Goal: Information Seeking & Learning: Check status

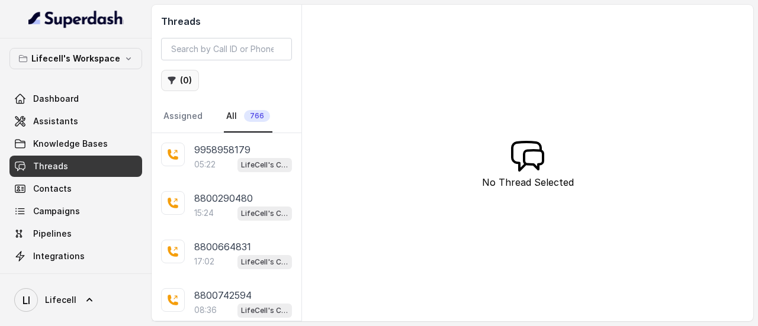
click at [182, 79] on button "( 0 )" at bounding box center [180, 80] width 38 height 21
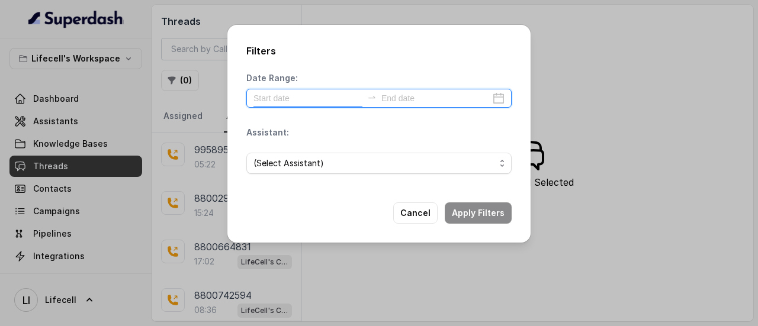
click at [306, 98] on input at bounding box center [308, 98] width 109 height 13
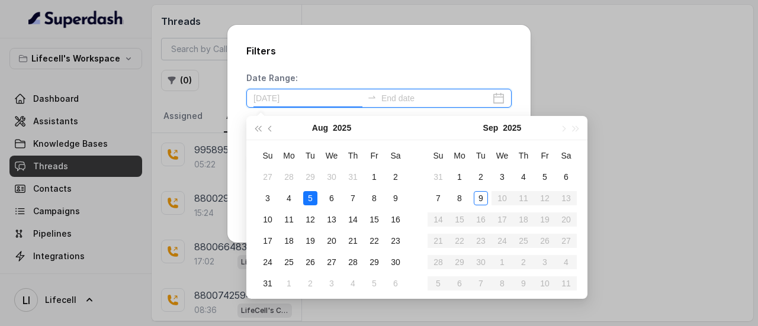
type input "[DATE]"
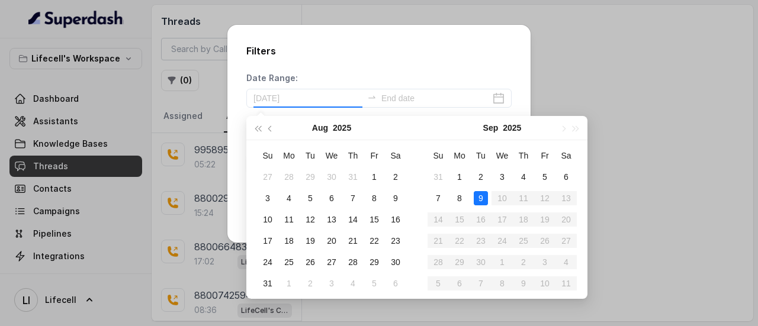
click at [479, 198] on div "9" at bounding box center [481, 198] width 14 height 14
type input "[DATE]"
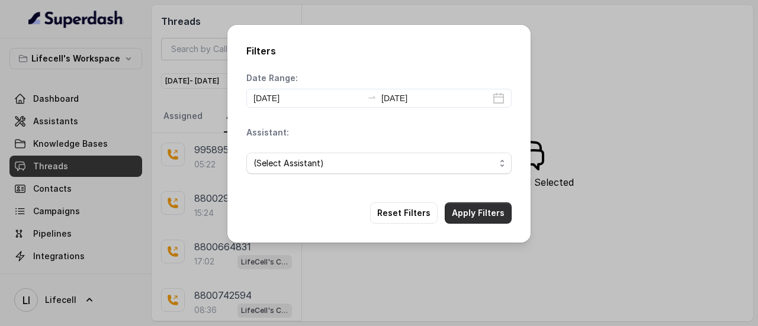
click at [489, 216] on button "Apply Filters" at bounding box center [478, 213] width 67 height 21
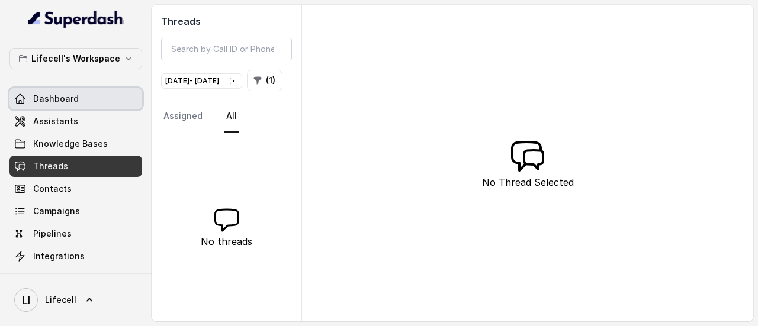
click at [91, 93] on link "Dashboard" at bounding box center [75, 98] width 133 height 21
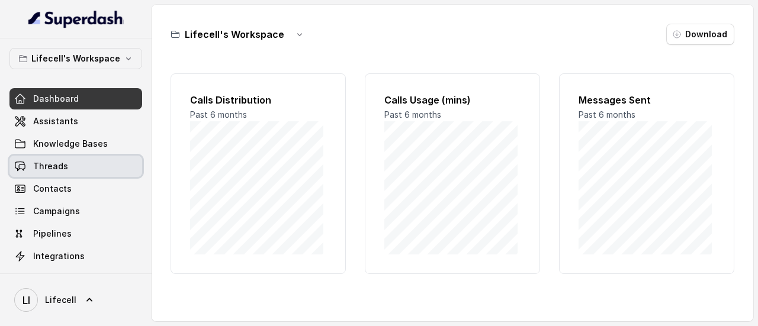
click at [51, 168] on span "Threads" at bounding box center [50, 167] width 35 height 12
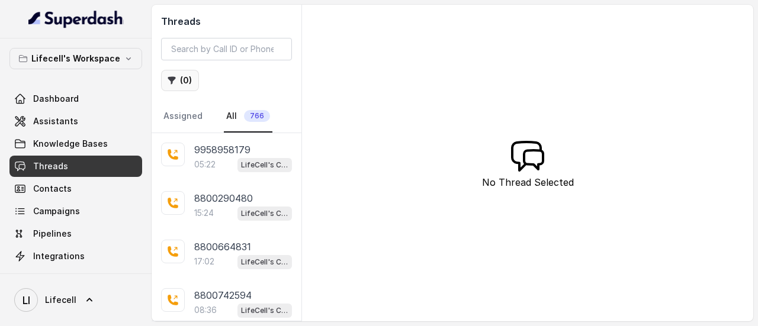
click at [179, 82] on button "( 0 )" at bounding box center [180, 80] width 38 height 21
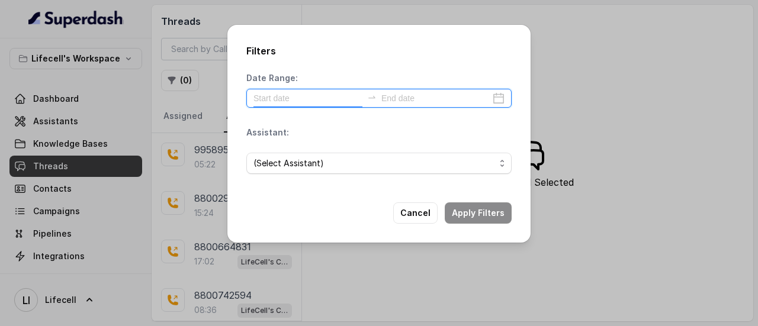
click at [301, 101] on input at bounding box center [308, 98] width 109 height 13
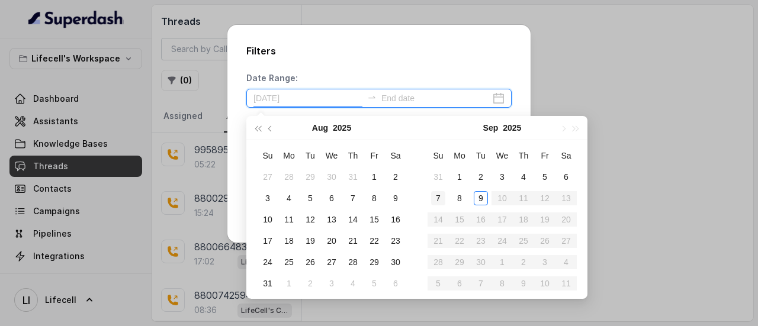
type input "[DATE]"
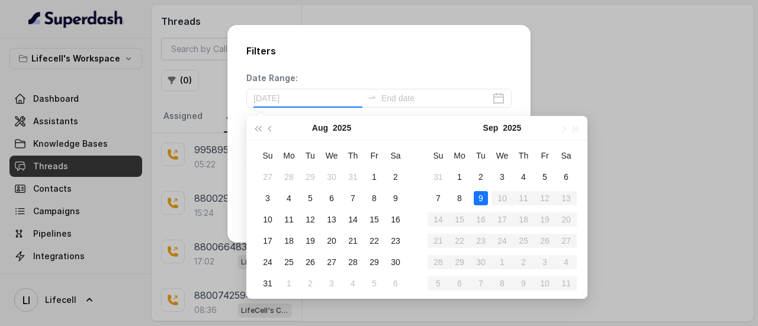
click at [481, 200] on div "9" at bounding box center [481, 198] width 14 height 14
type input "[DATE]"
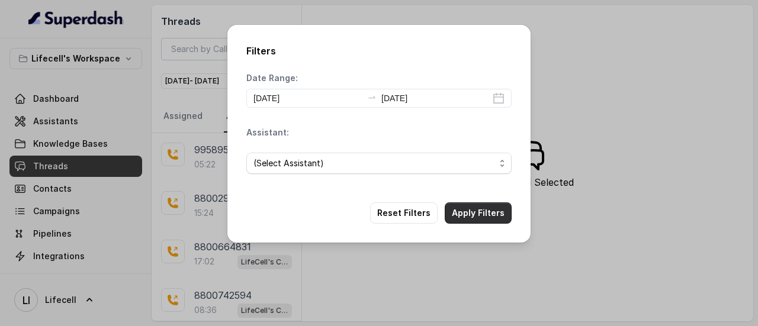
click at [479, 216] on button "Apply Filters" at bounding box center [478, 213] width 67 height 21
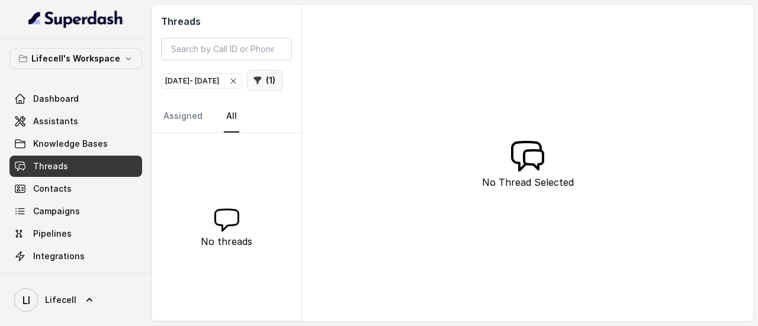
click at [247, 91] on button "( 1 )" at bounding box center [265, 80] width 36 height 21
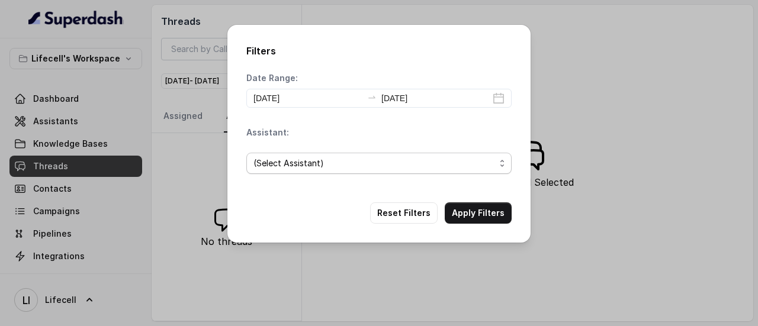
click at [365, 161] on span "(Select Assistant)" at bounding box center [375, 163] width 242 height 14
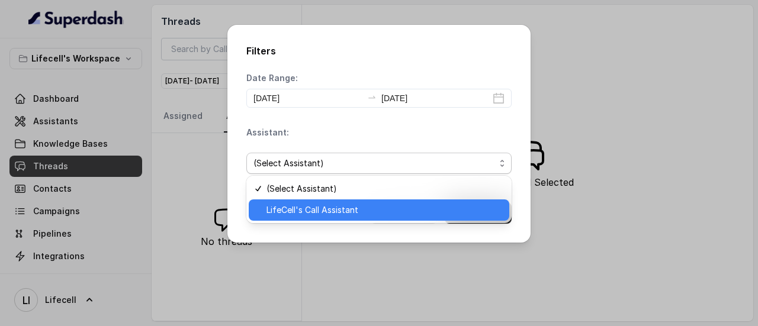
click at [358, 216] on span "LifeCell's Call Assistant" at bounding box center [385, 210] width 236 height 14
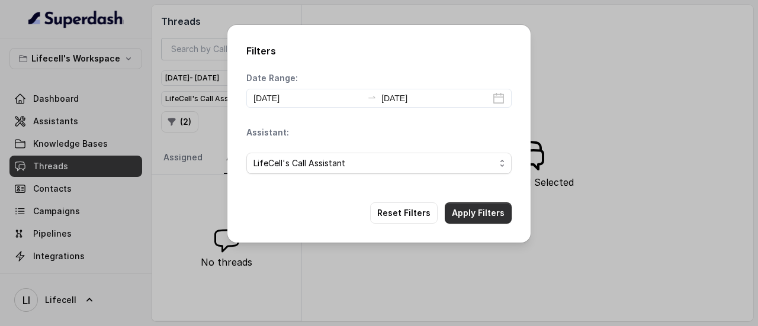
click at [466, 206] on div "Filters Date Range: [DATE] [DATE] Assistant: LifeCell's Call Assistant Reset Fi…" at bounding box center [378, 134] width 303 height 218
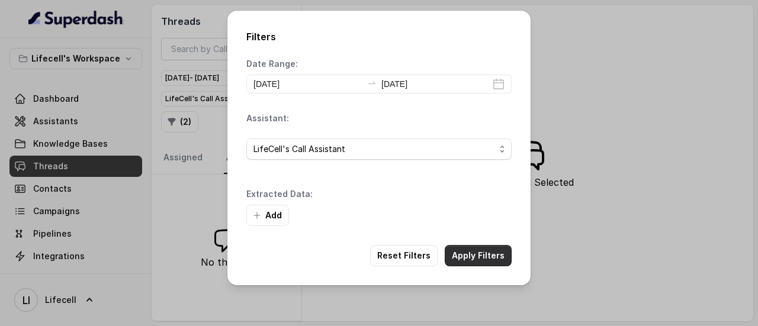
click at [470, 256] on button "Apply Filters" at bounding box center [478, 255] width 67 height 21
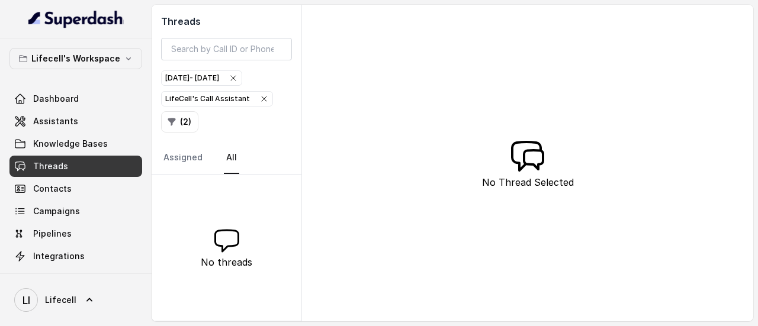
click at [259, 95] on icon "button" at bounding box center [263, 98] width 9 height 9
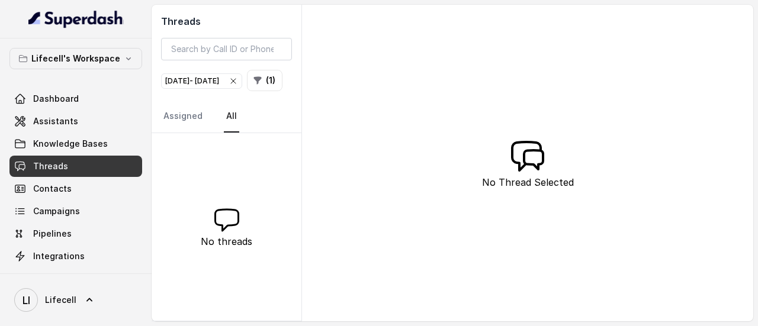
click at [238, 76] on icon "button" at bounding box center [233, 80] width 9 height 9
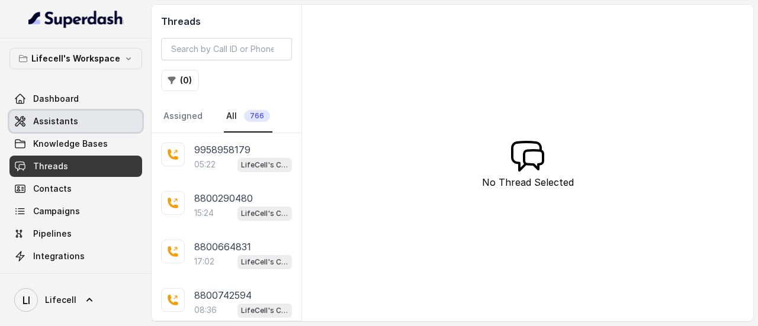
click at [56, 123] on span "Assistants" at bounding box center [55, 122] width 45 height 12
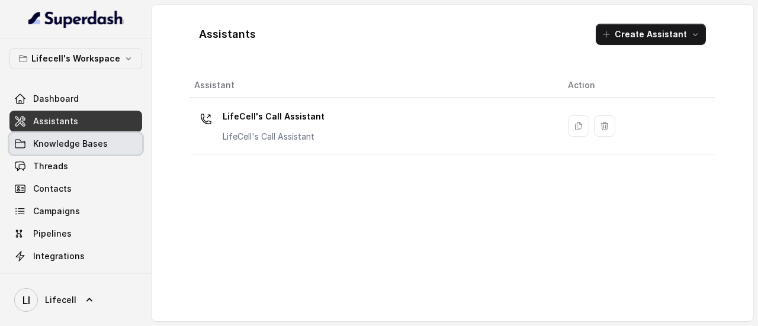
click at [86, 138] on span "Knowledge Bases" at bounding box center [70, 144] width 75 height 12
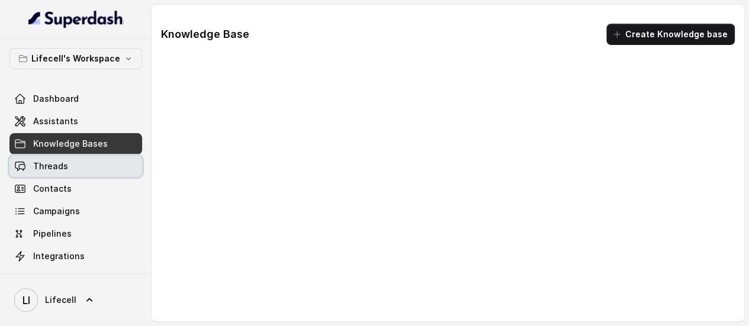
click at [70, 166] on link "Threads" at bounding box center [75, 166] width 133 height 21
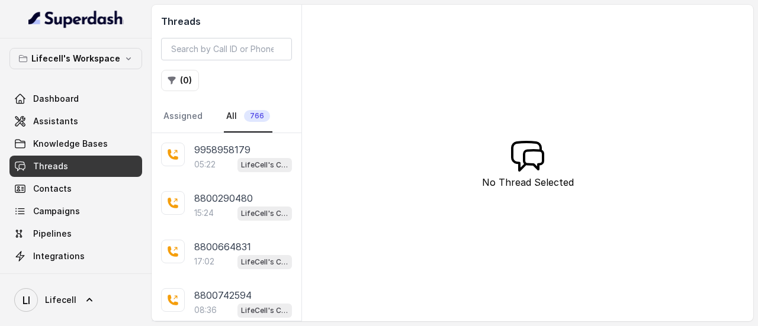
scroll to position [24, 0]
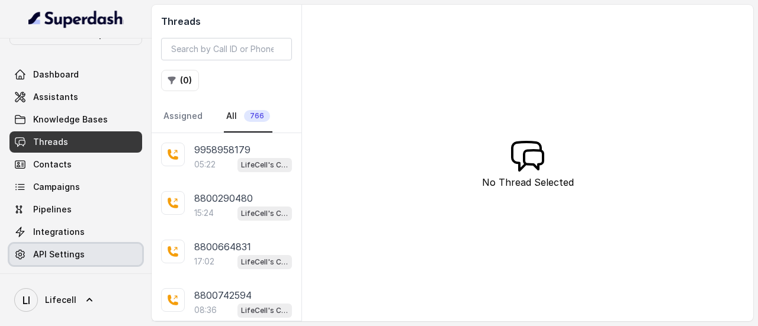
click at [70, 250] on span "API Settings" at bounding box center [59, 255] width 52 height 12
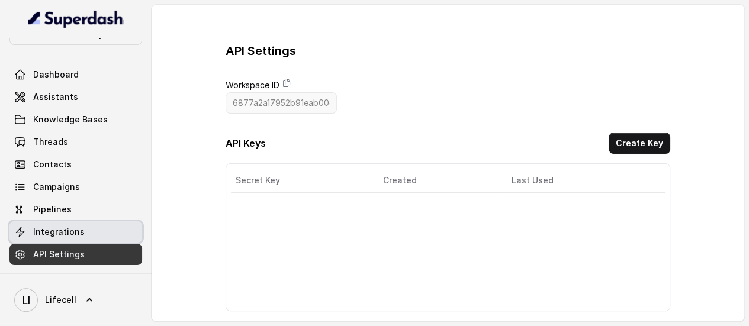
click at [72, 238] on link "Integrations" at bounding box center [75, 232] width 133 height 21
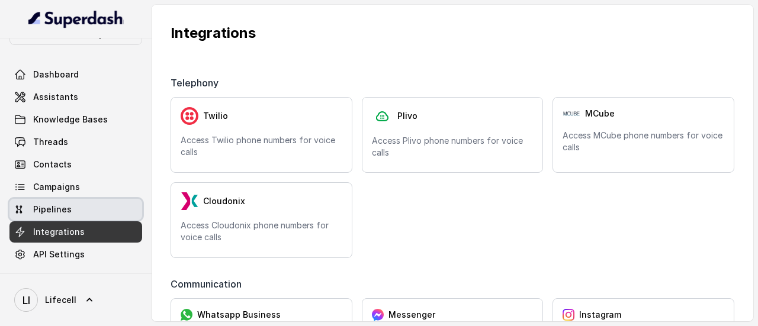
click at [72, 204] on link "Pipelines" at bounding box center [75, 209] width 133 height 21
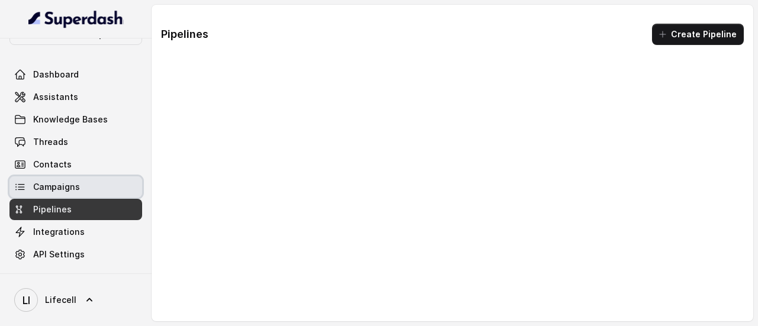
click at [73, 179] on link "Campaigns" at bounding box center [75, 187] width 133 height 21
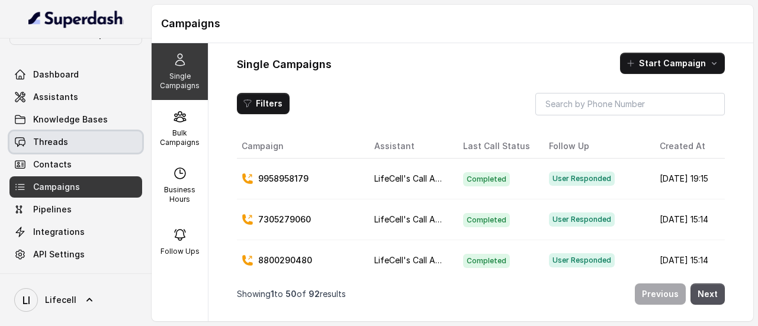
click at [59, 138] on span "Threads" at bounding box center [50, 142] width 35 height 12
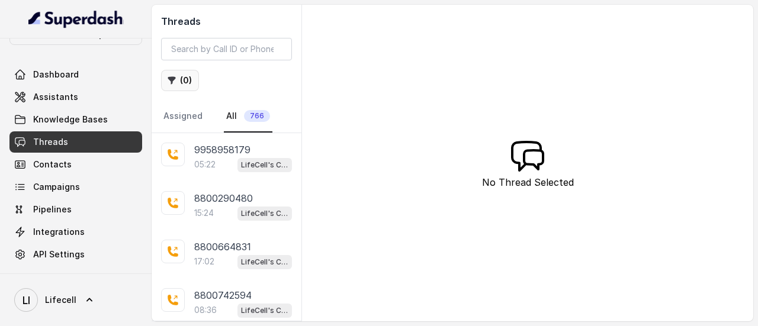
click at [190, 75] on button "( 0 )" at bounding box center [180, 80] width 38 height 21
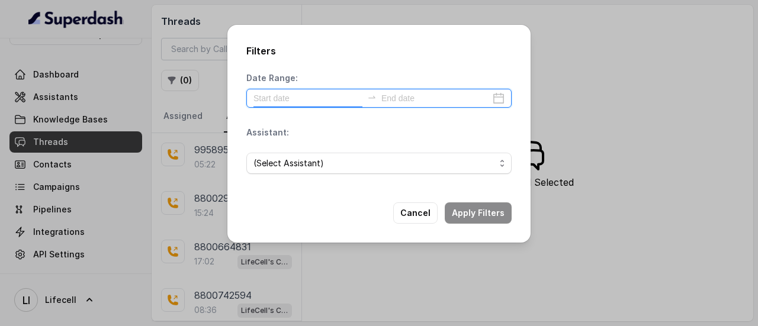
click at [329, 94] on input at bounding box center [308, 98] width 109 height 13
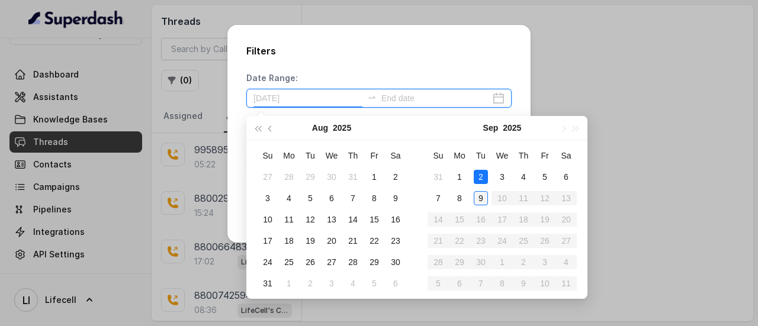
type input "[DATE]"
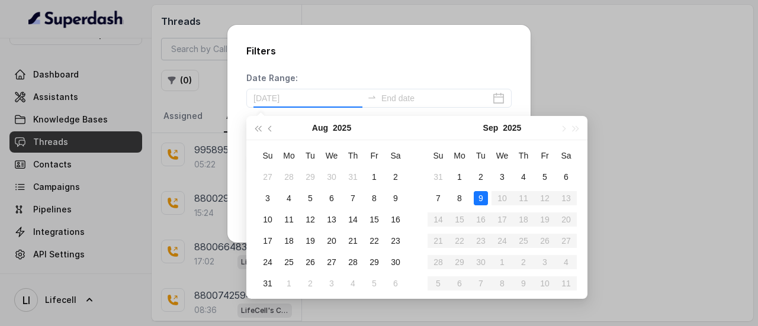
click at [482, 200] on div "9" at bounding box center [481, 198] width 14 height 14
type input "[DATE]"
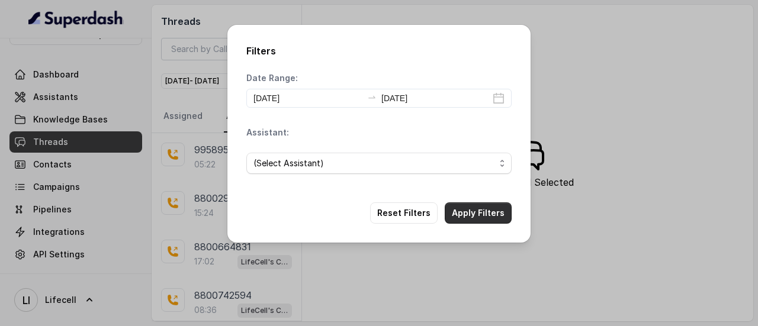
click at [471, 209] on button "Apply Filters" at bounding box center [478, 213] width 67 height 21
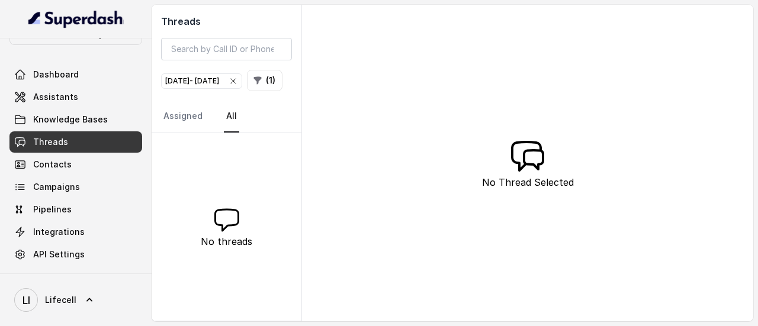
click at [238, 78] on icon "button" at bounding box center [233, 80] width 9 height 9
